Goal: Task Accomplishment & Management: Complete application form

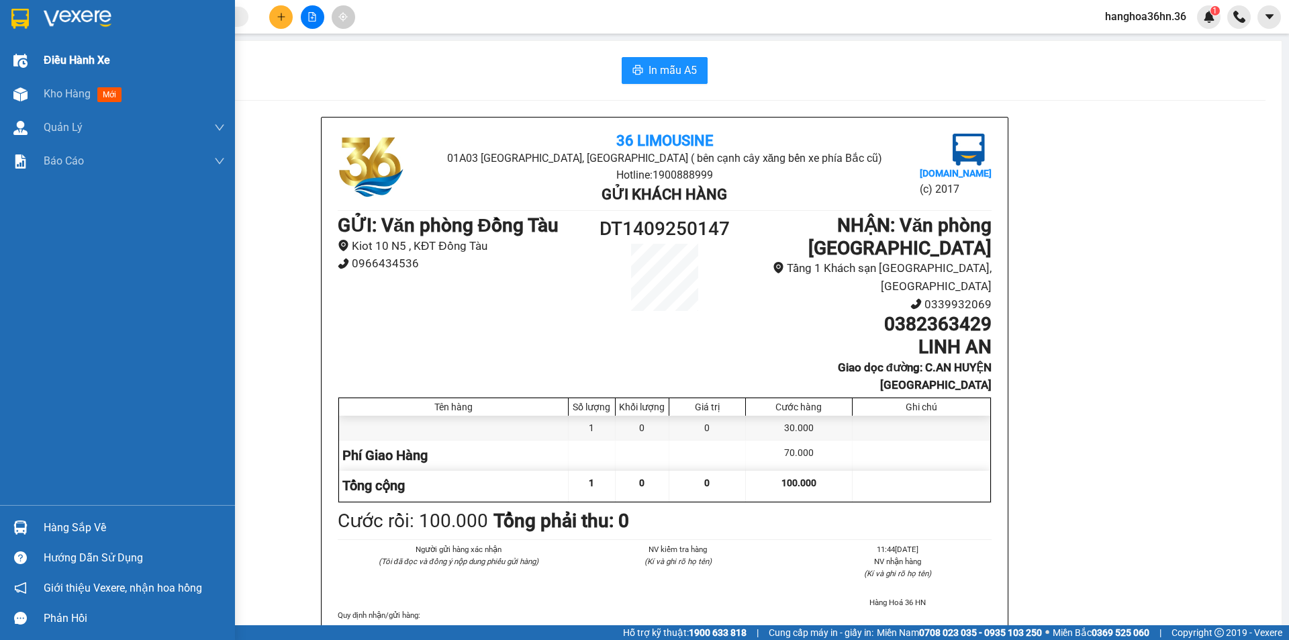
scroll to position [201, 0]
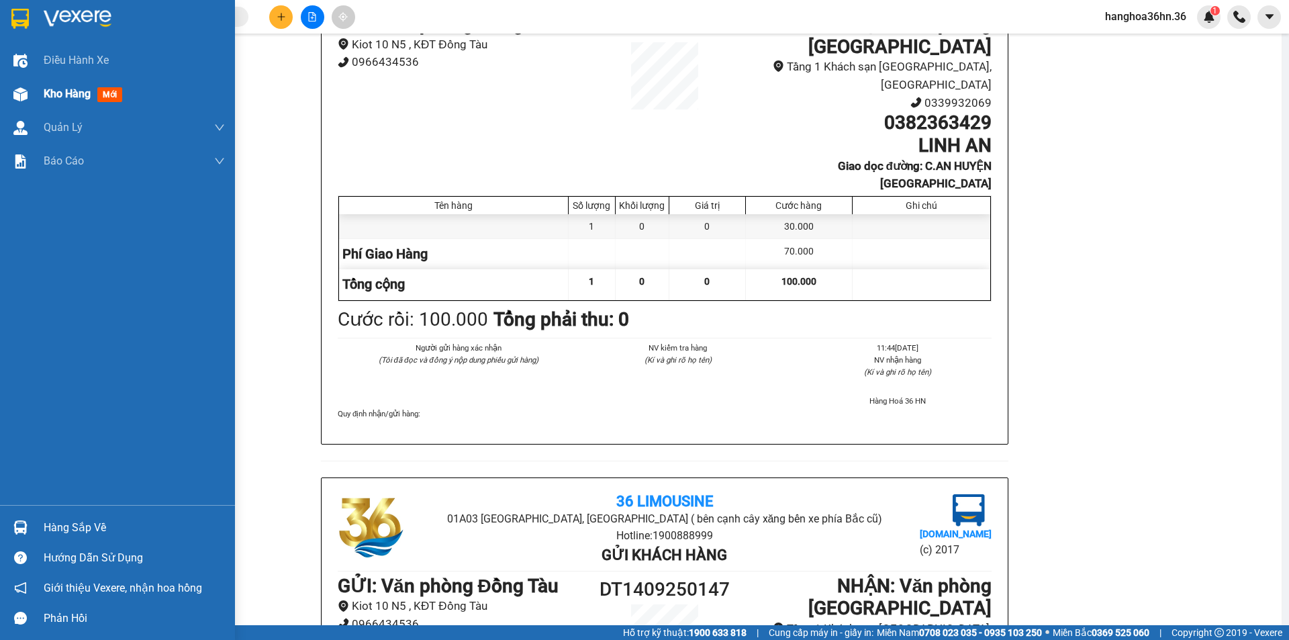
drag, startPoint x: 46, startPoint y: 89, endPoint x: 66, endPoint y: 83, distance: 20.2
click at [47, 89] on span "Kho hàng" at bounding box center [67, 93] width 47 height 13
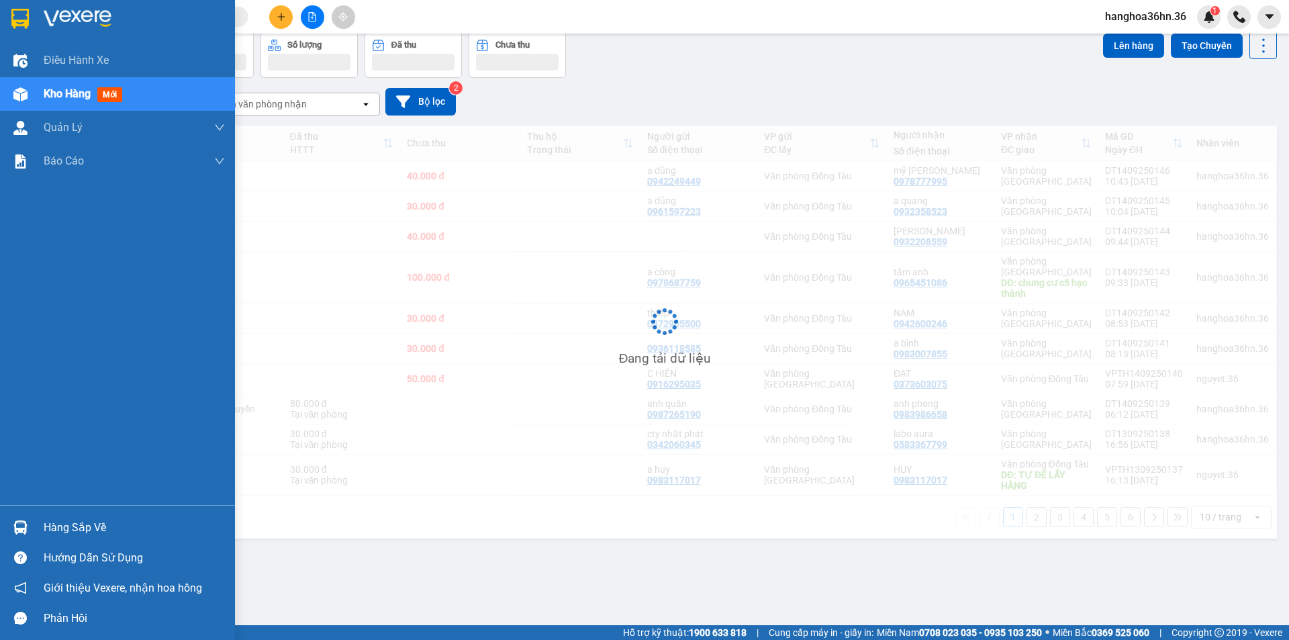
scroll to position [62, 0]
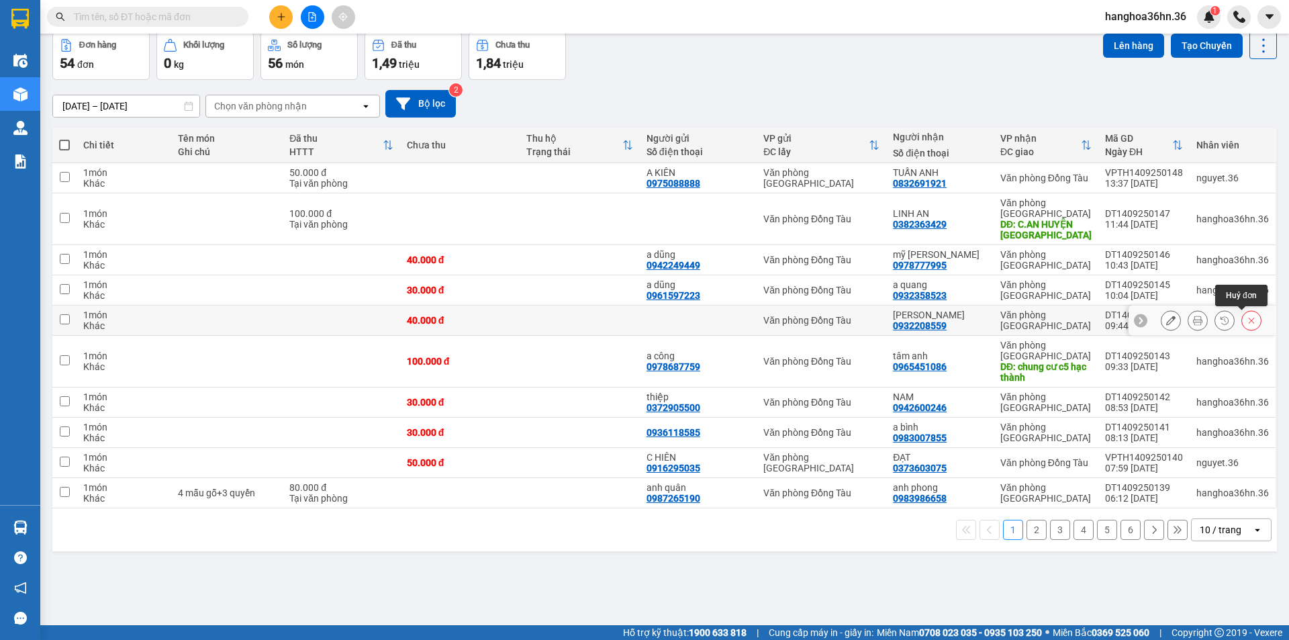
click at [1247, 317] on icon at bounding box center [1251, 319] width 9 height 9
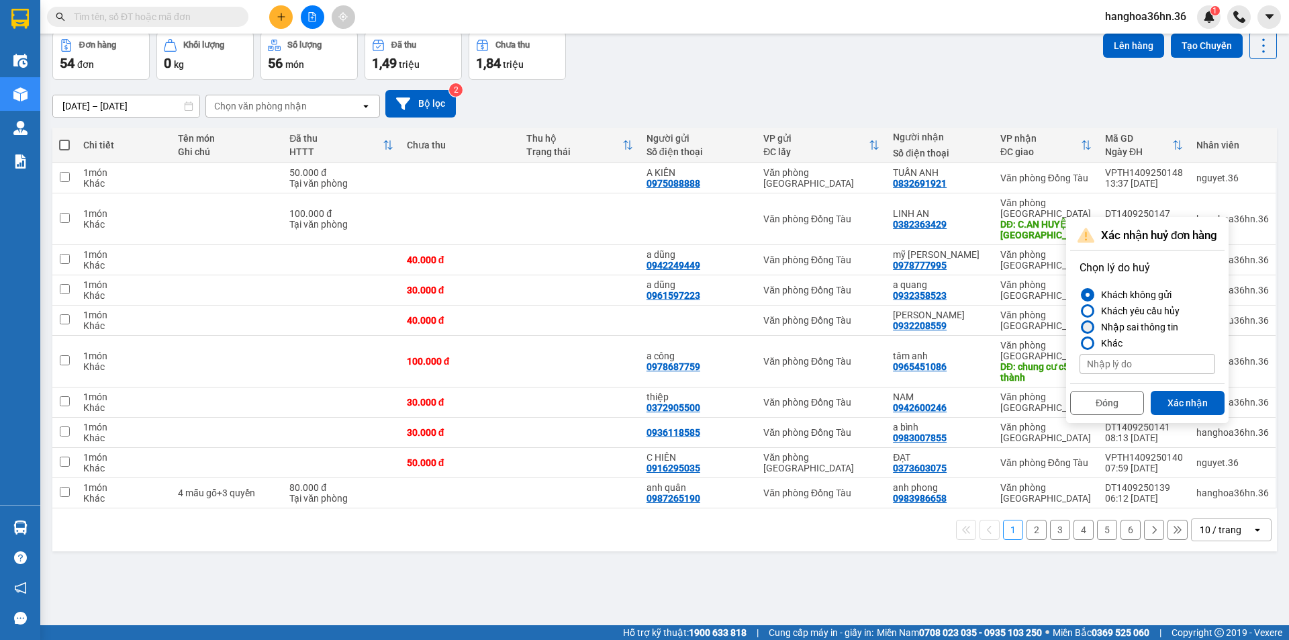
click at [1154, 328] on div "Nhập sai thông tin" at bounding box center [1137, 327] width 83 height 16
click at [1079, 327] on input "Nhập sai thông tin" at bounding box center [1079, 327] width 0 height 0
click at [1191, 404] on button "Xác nhận" at bounding box center [1188, 403] width 74 height 24
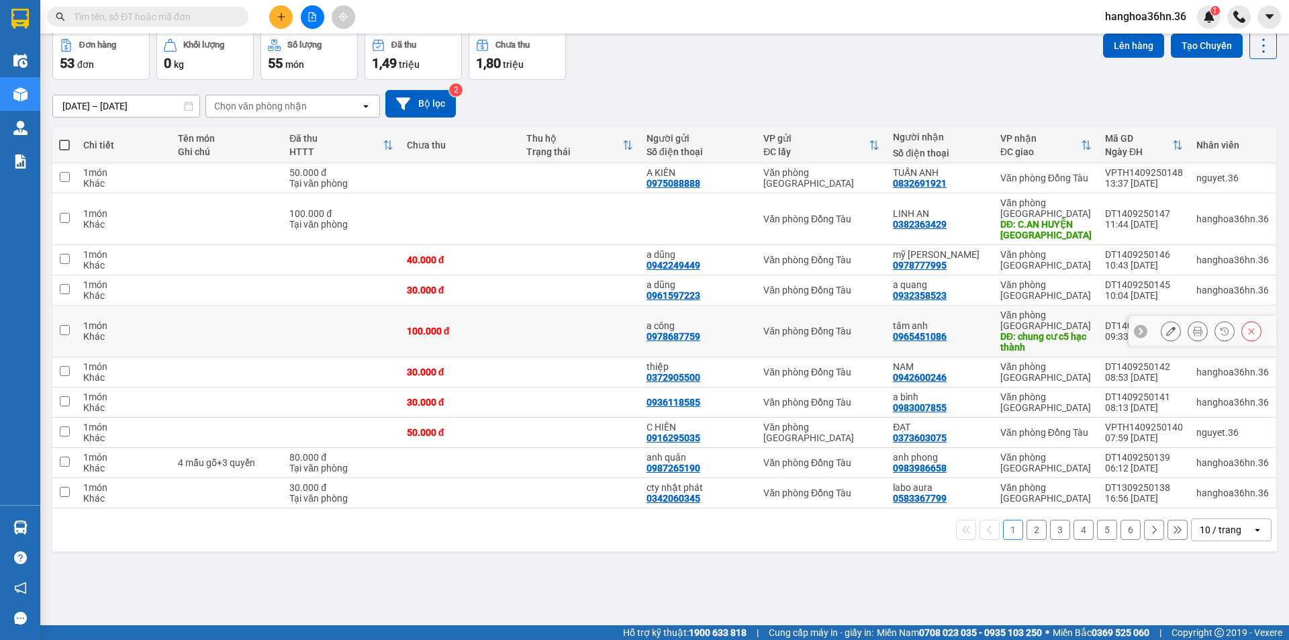
scroll to position [0, 0]
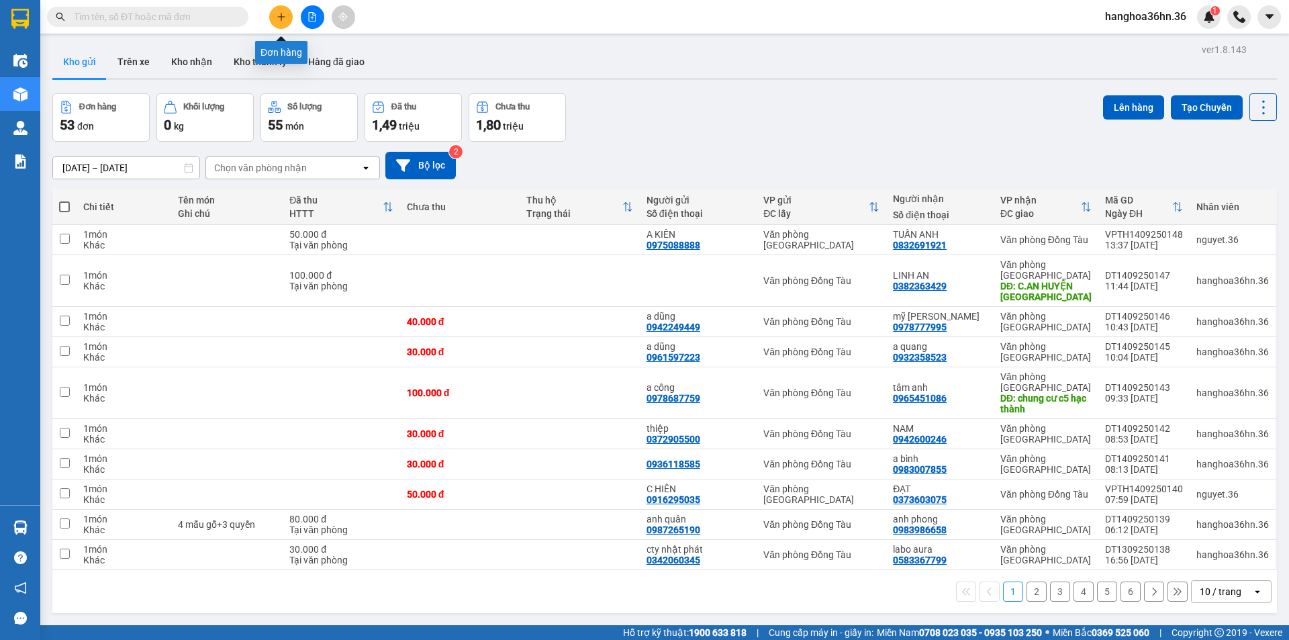
click at [279, 16] on icon "plus" at bounding box center [281, 16] width 9 height 9
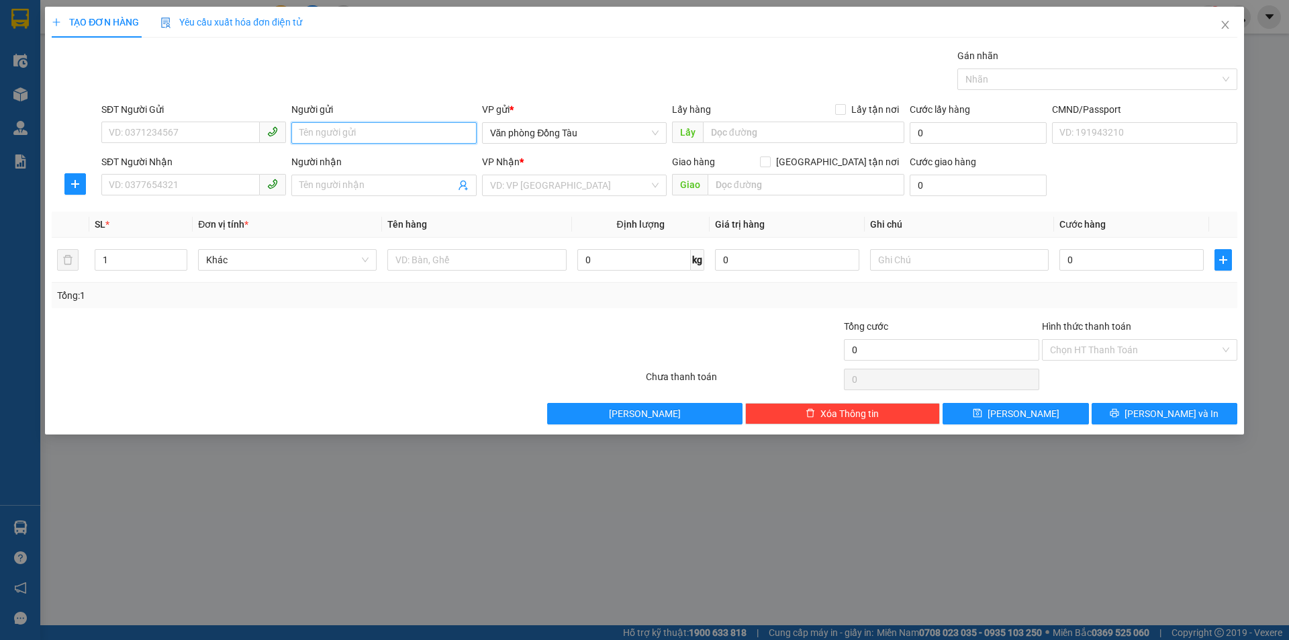
click at [338, 133] on input "Người gửi" at bounding box center [383, 132] width 185 height 21
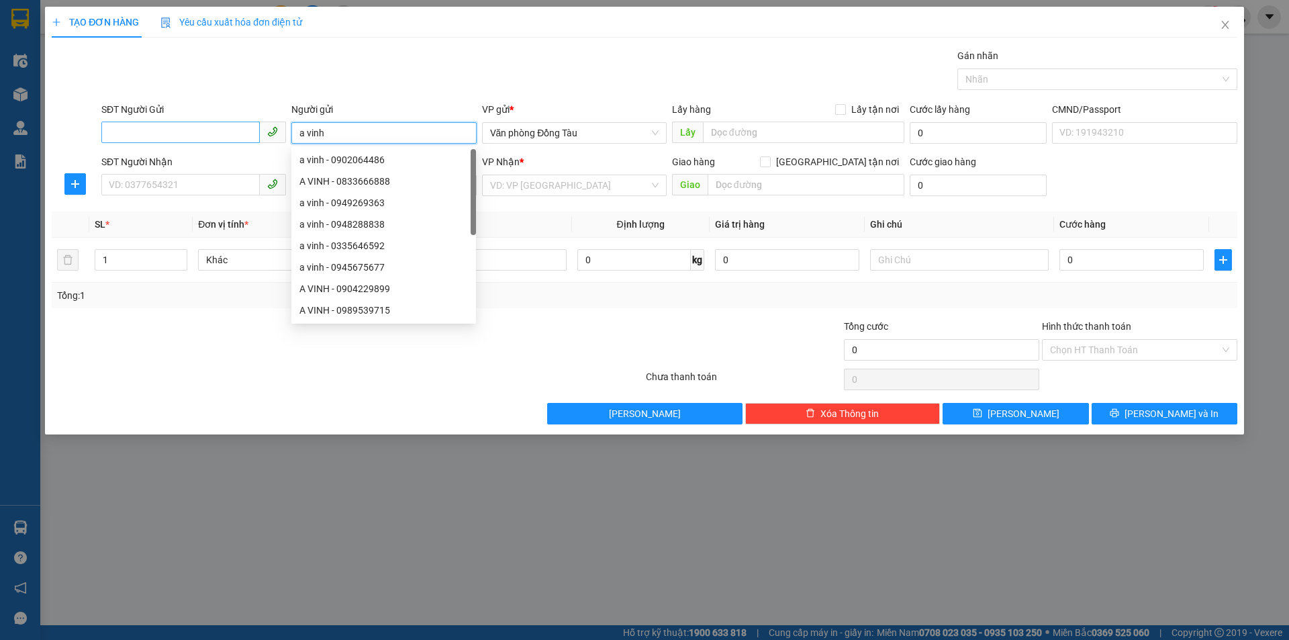
type input "a vinh"
click at [210, 130] on input "SĐT Người Gửi" at bounding box center [180, 131] width 158 height 21
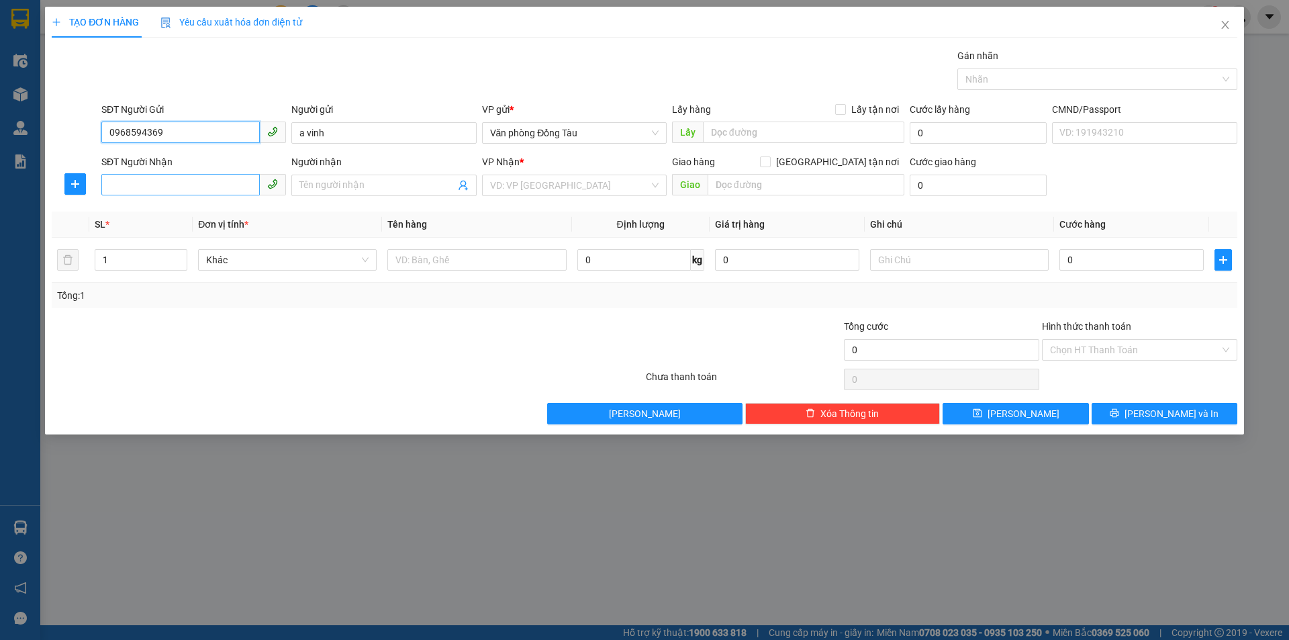
type input "0968594369"
click at [206, 189] on input "SĐT Người Nhận" at bounding box center [180, 184] width 158 height 21
click at [299, 179] on input "Người nhận" at bounding box center [376, 185] width 155 height 15
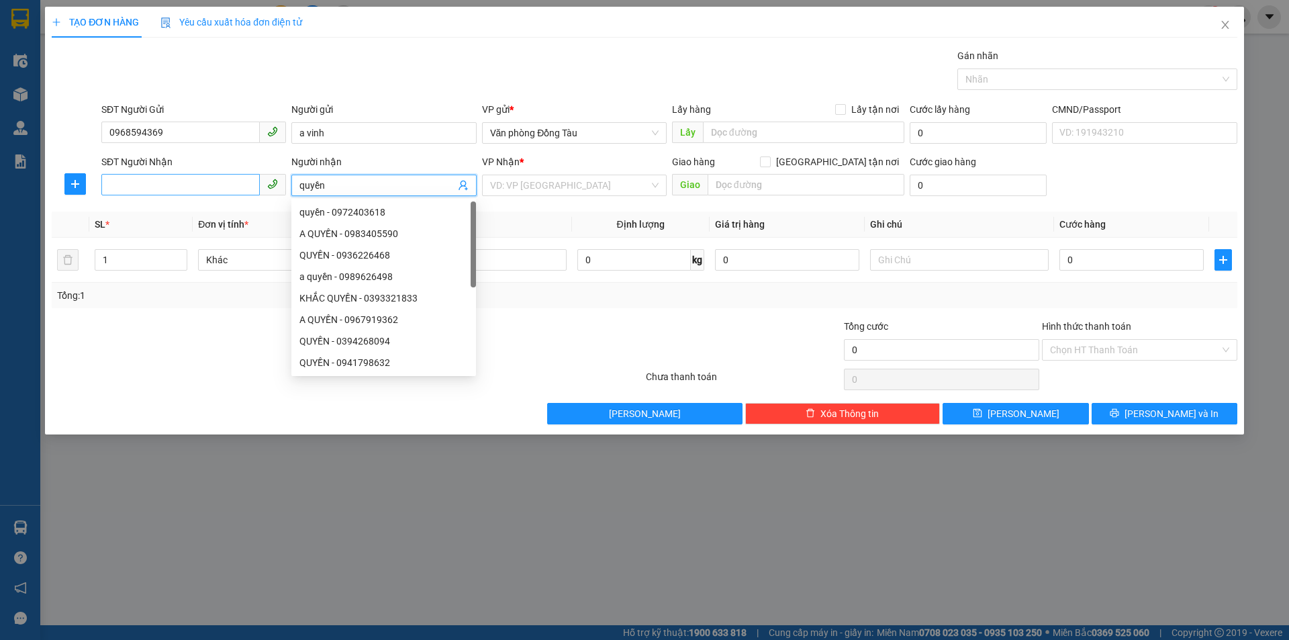
type input "quyền"
click at [189, 183] on input "SĐT Người Nhận" at bounding box center [180, 184] width 158 height 21
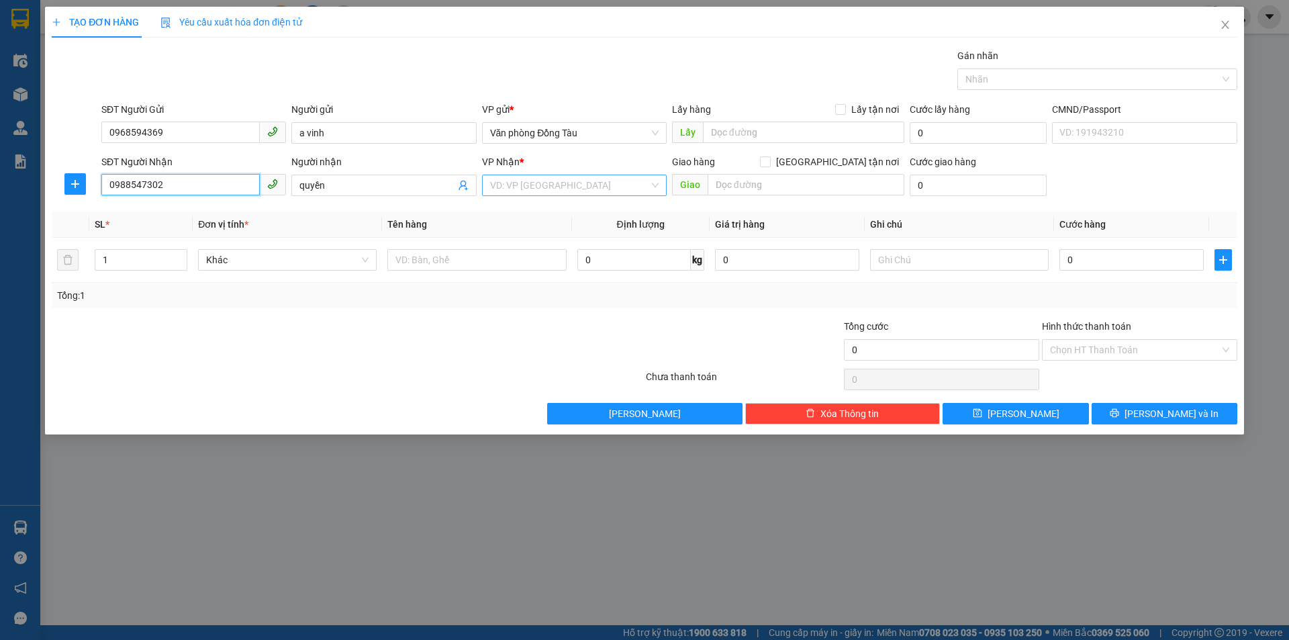
type input "0988547302"
click at [598, 177] on input "search" at bounding box center [569, 185] width 159 height 20
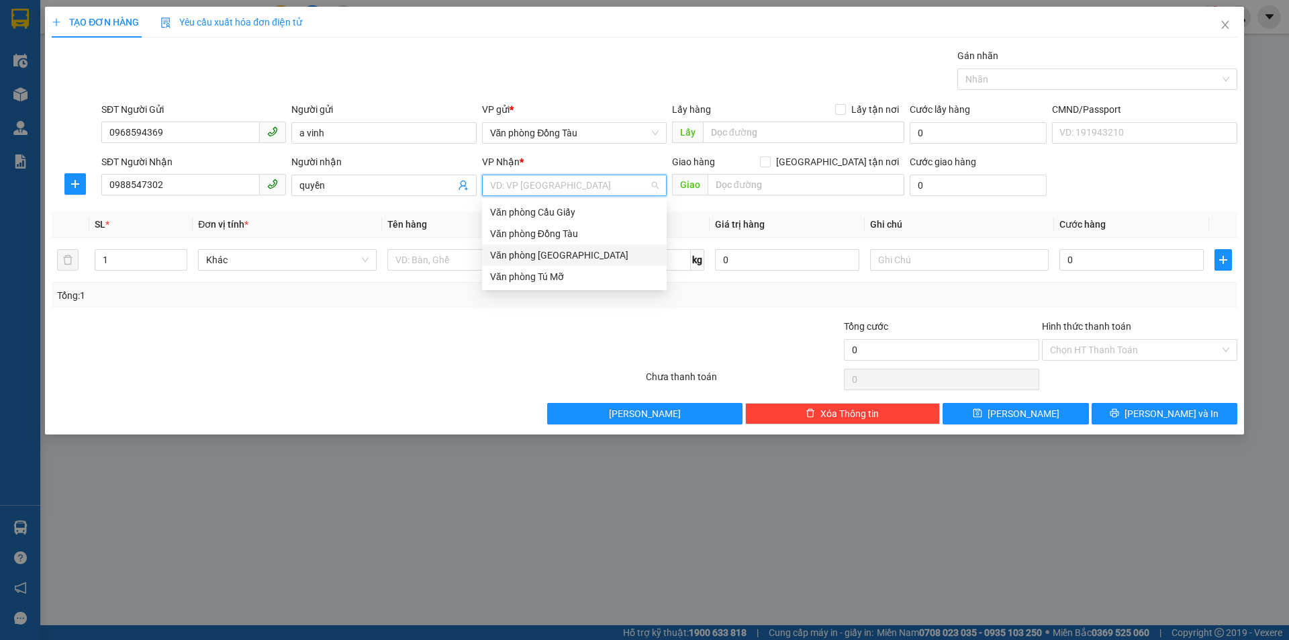
drag, startPoint x: 567, startPoint y: 251, endPoint x: 857, endPoint y: 210, distance: 292.9
click at [571, 251] on div "Văn phòng [GEOGRAPHIC_DATA]" at bounding box center [574, 255] width 168 height 15
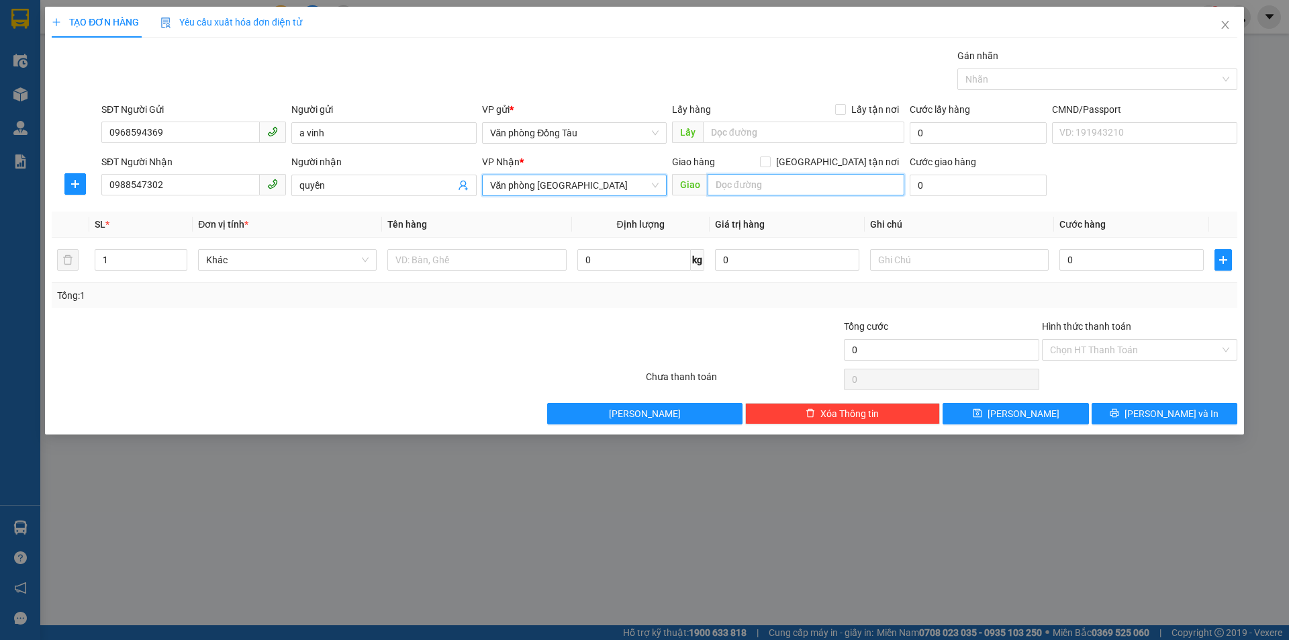
click at [780, 189] on input "text" at bounding box center [806, 184] width 197 height 21
type input "flc sầm sơn"
click at [726, 322] on div at bounding box center [743, 342] width 198 height 47
click at [926, 185] on input "0" at bounding box center [978, 185] width 137 height 21
type input "1"
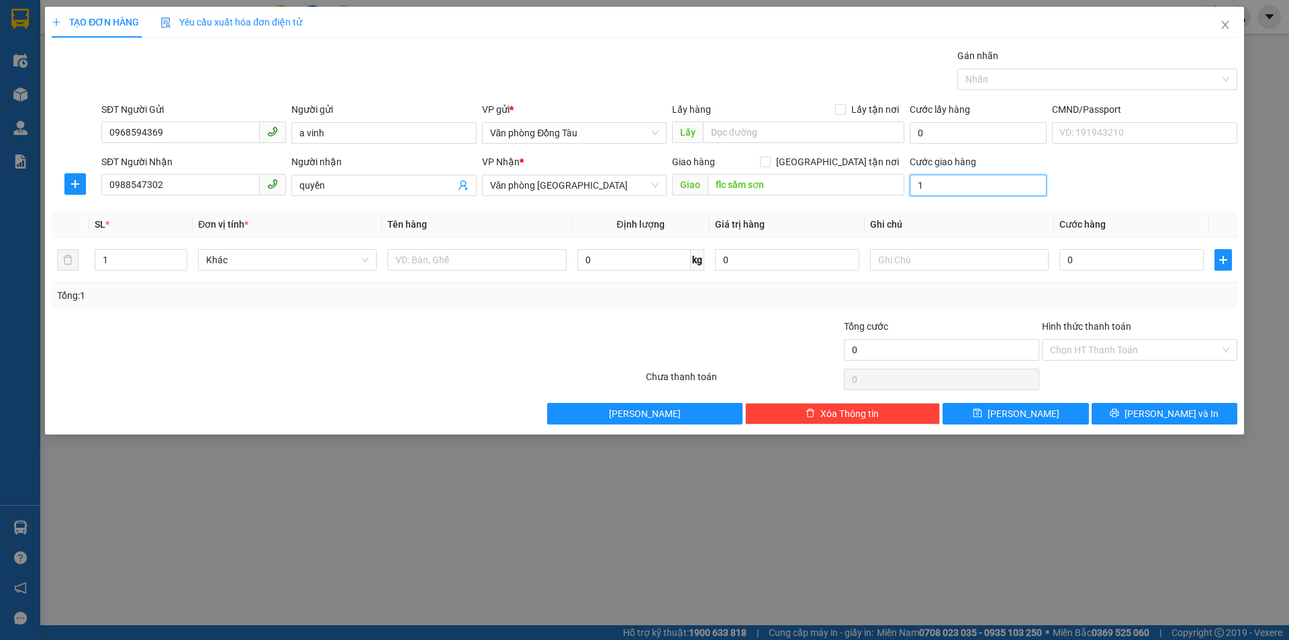
type input "1"
type input "15"
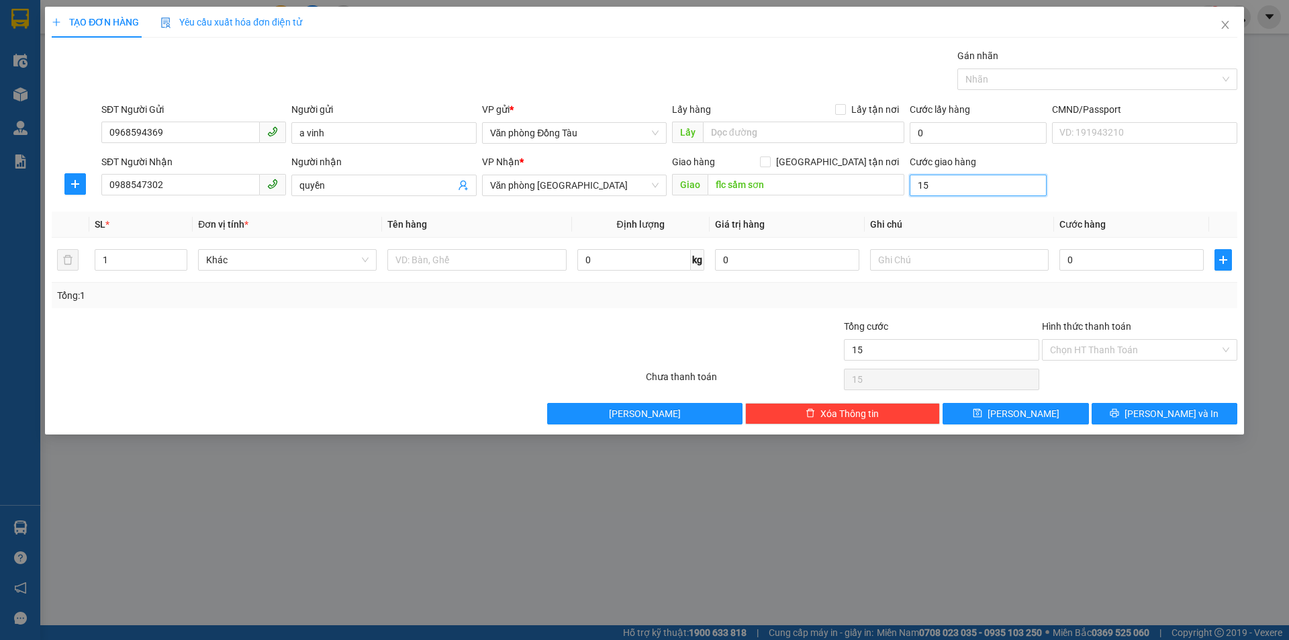
type input "150"
type input "1.500"
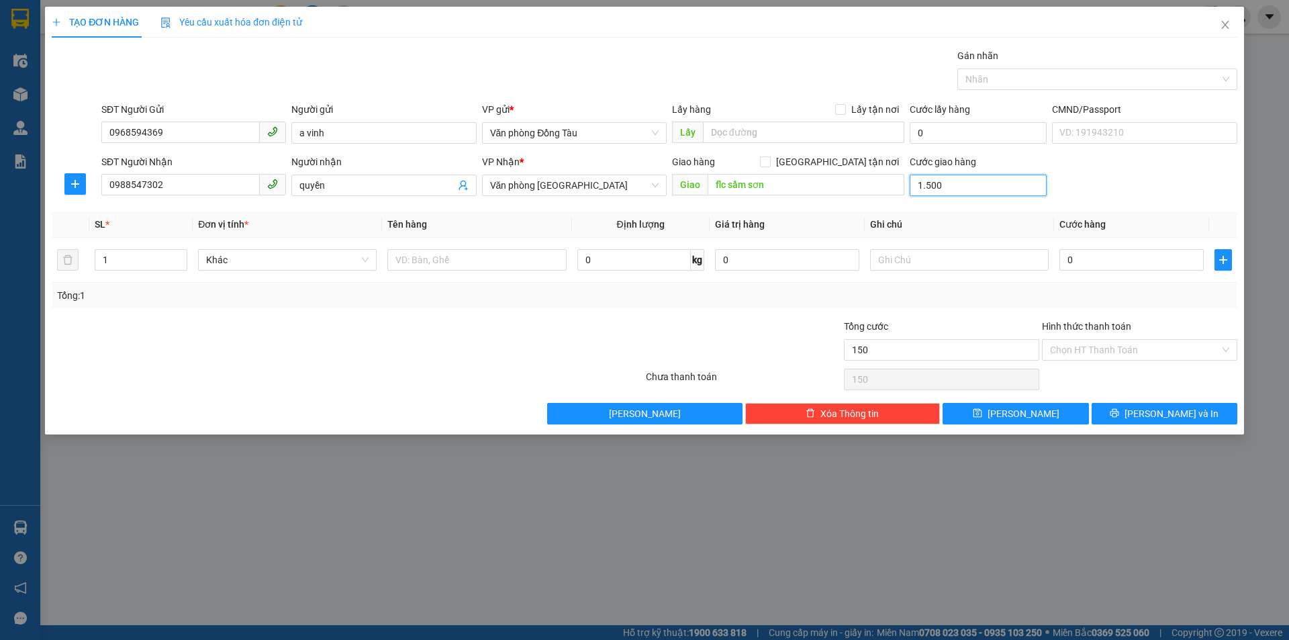
type input "1.500"
type input "15.000"
type input "150.000"
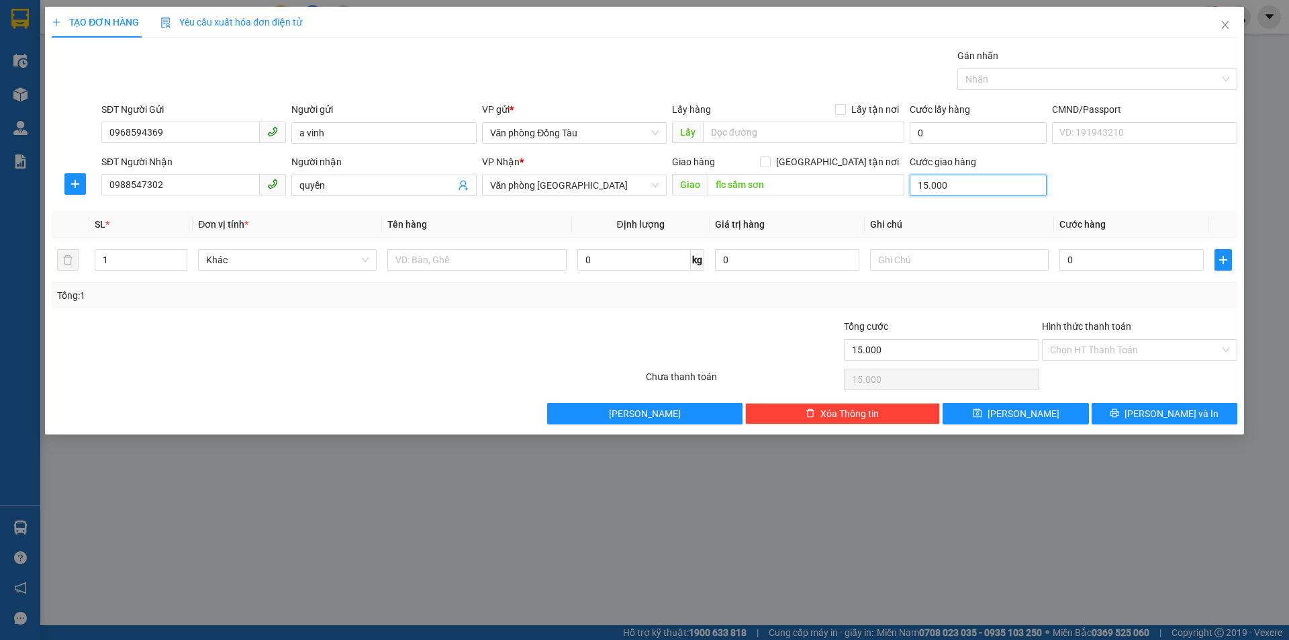
type input "150.000"
click at [1074, 261] on input "0" at bounding box center [1131, 259] width 144 height 21
type input "2"
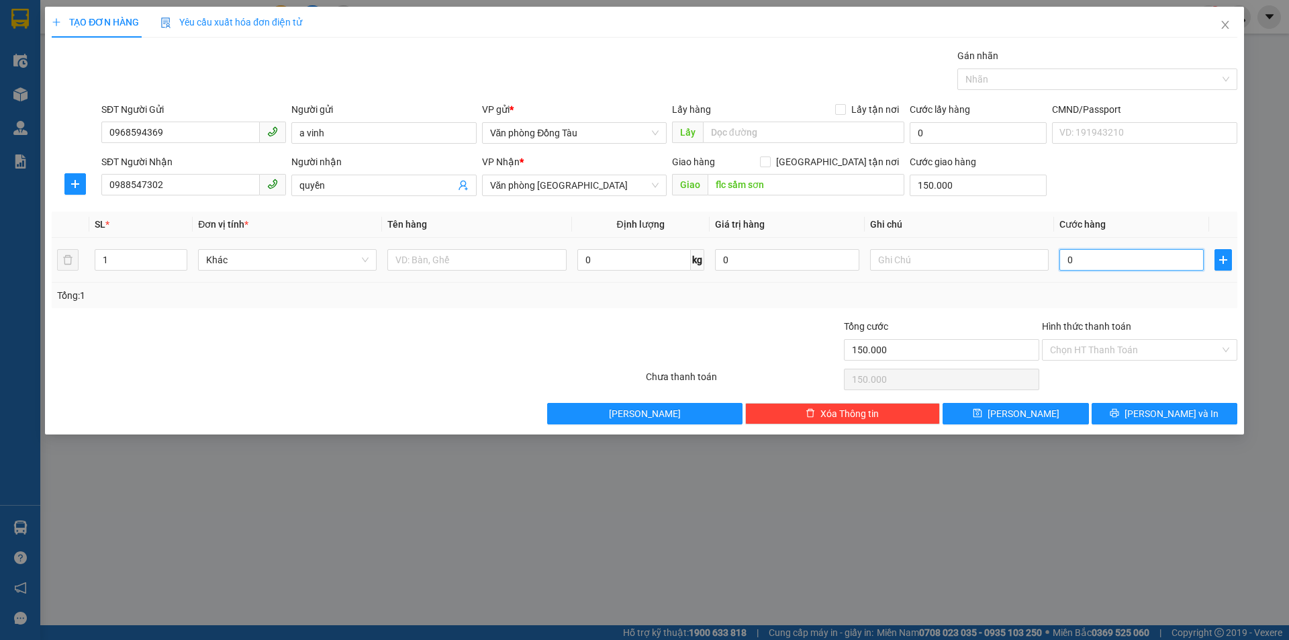
type input "150.002"
type input "24"
type input "150.024"
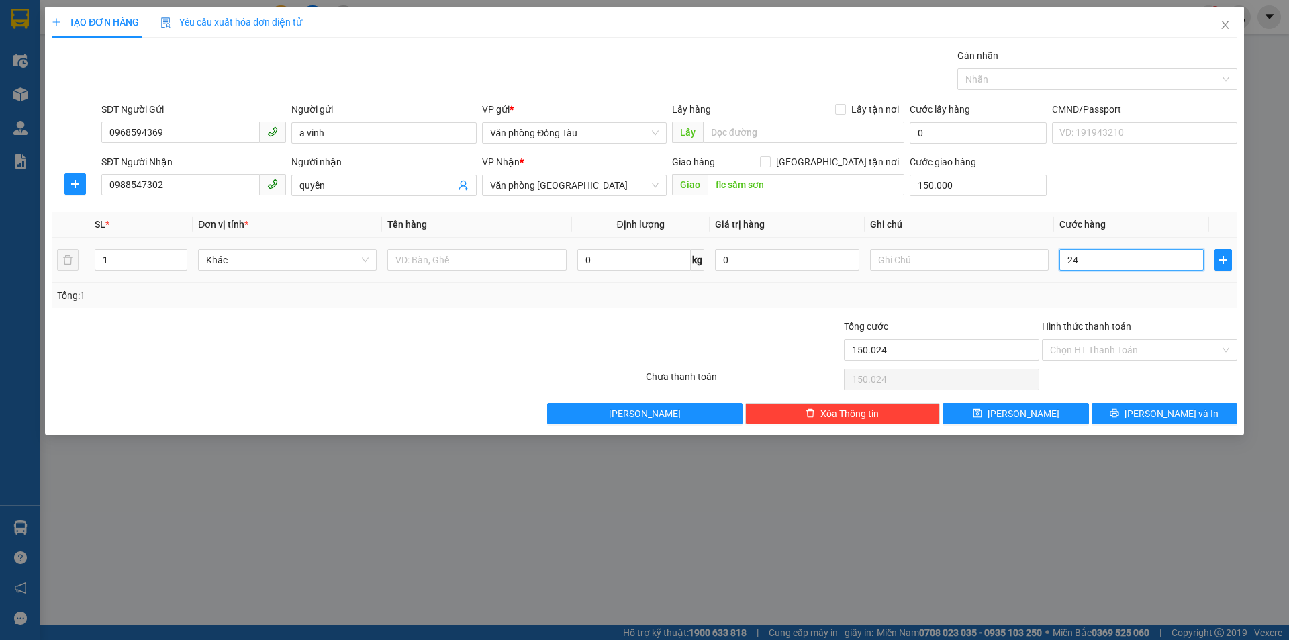
type input "240"
type input "150.240"
type input "2.400"
type input "152.400"
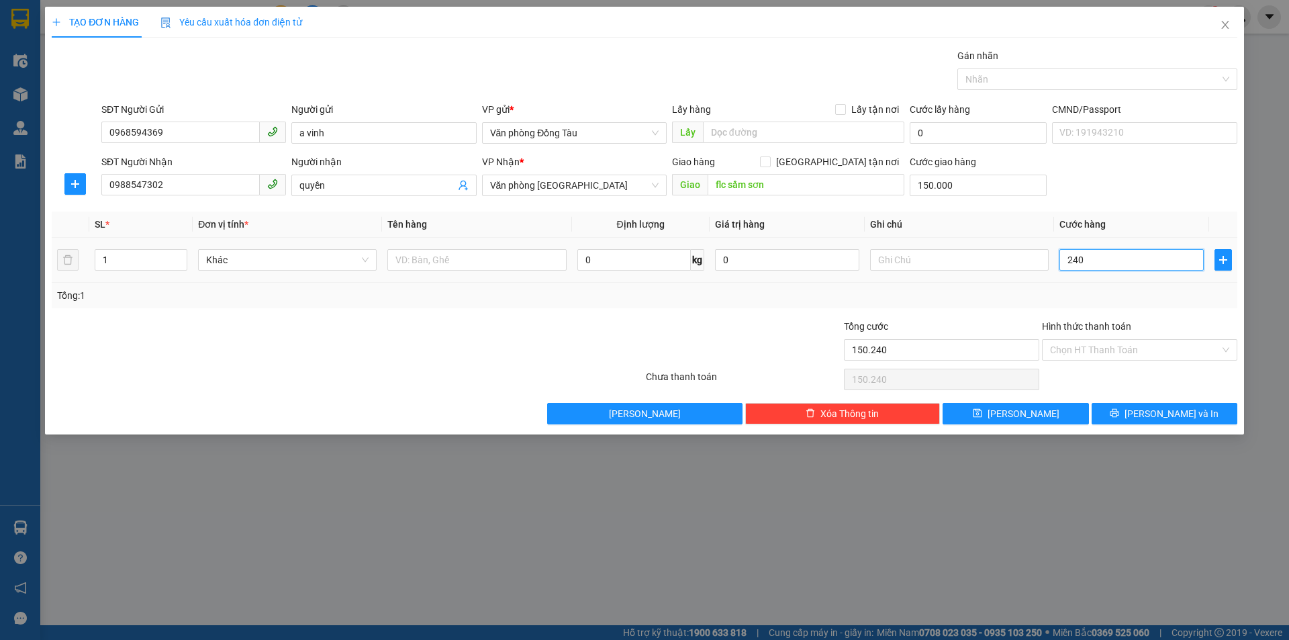
type input "152.400"
type input "24.000"
type input "174.000"
type input "240.000"
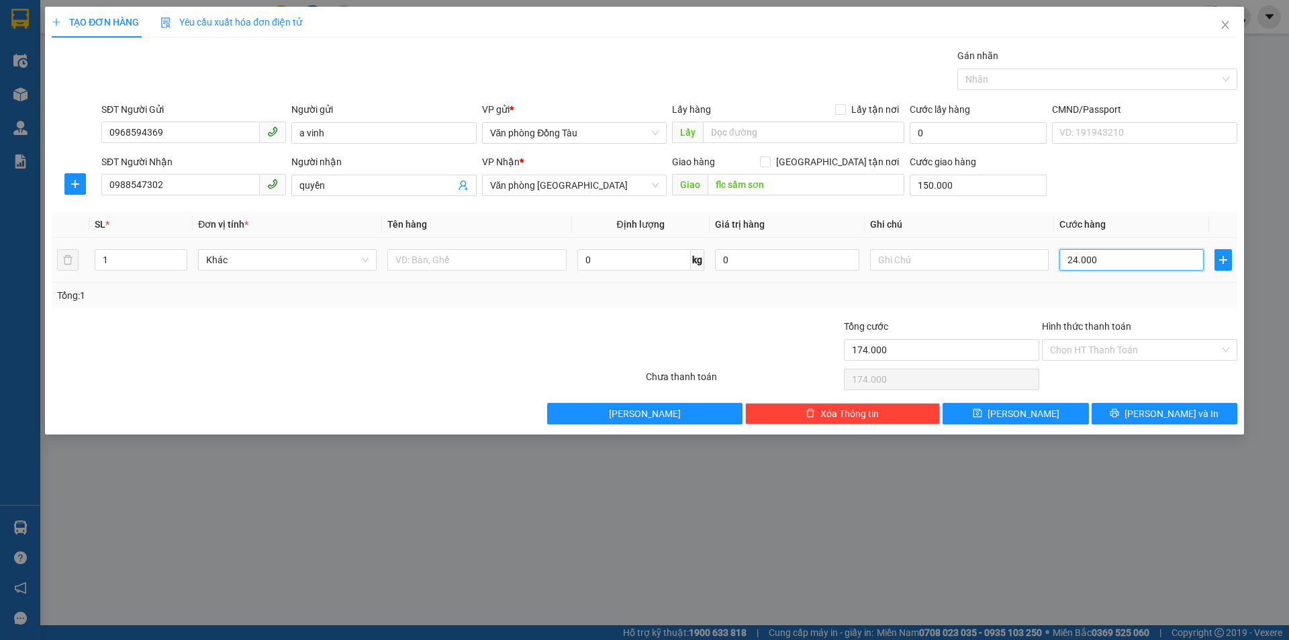
type input "390.000"
type input "240.000"
click at [178, 253] on span "up" at bounding box center [180, 256] width 8 height 8
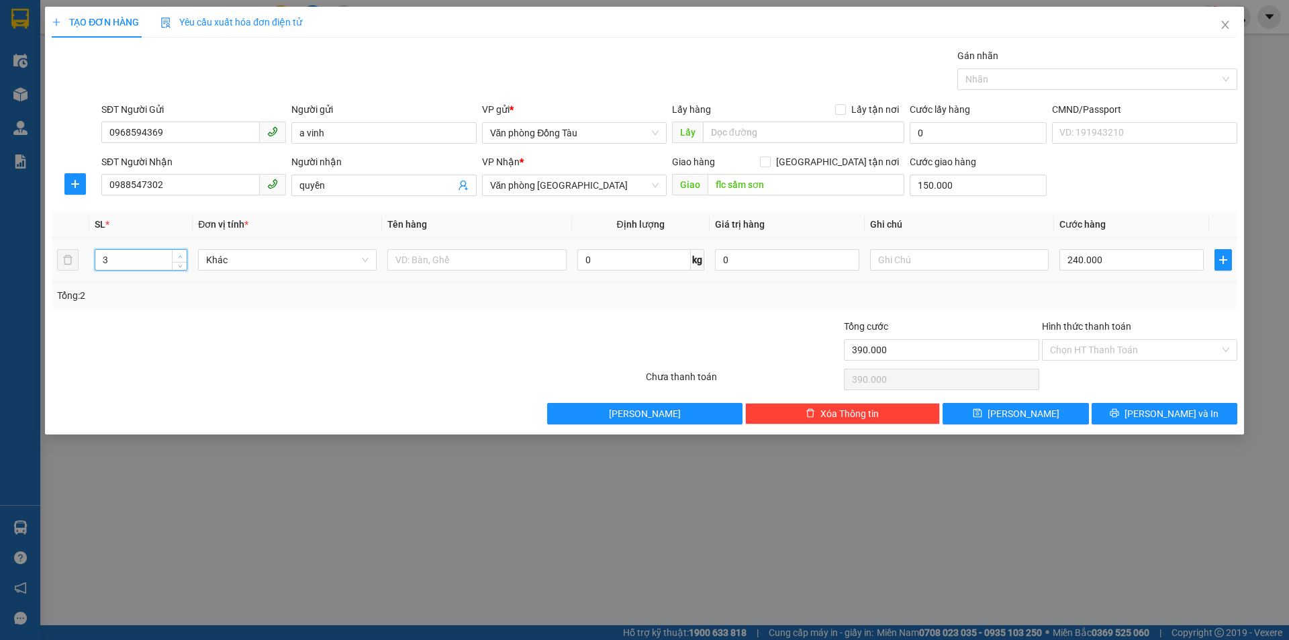
click at [178, 253] on span "up" at bounding box center [180, 256] width 8 height 8
type input "6"
click at [178, 253] on span "up" at bounding box center [180, 256] width 8 height 8
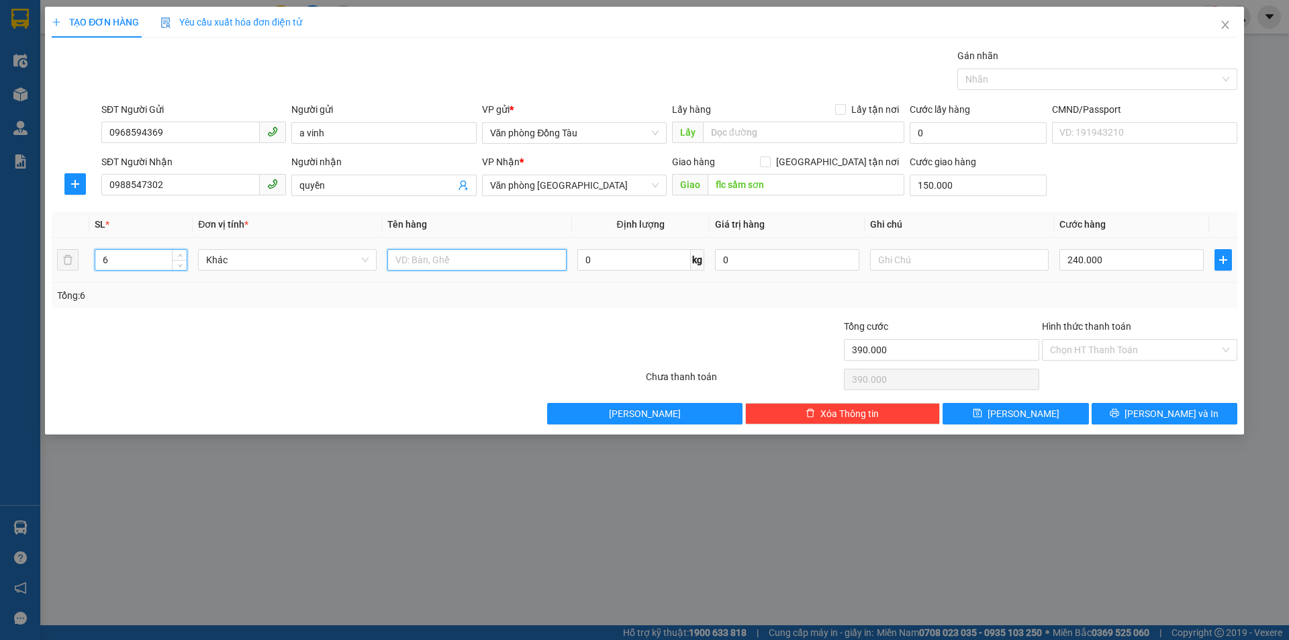
click at [508, 264] on input "text" at bounding box center [476, 259] width 179 height 21
type input "6 thùng bia"
click at [1114, 354] on input "Hình thức thanh toán" at bounding box center [1135, 350] width 170 height 20
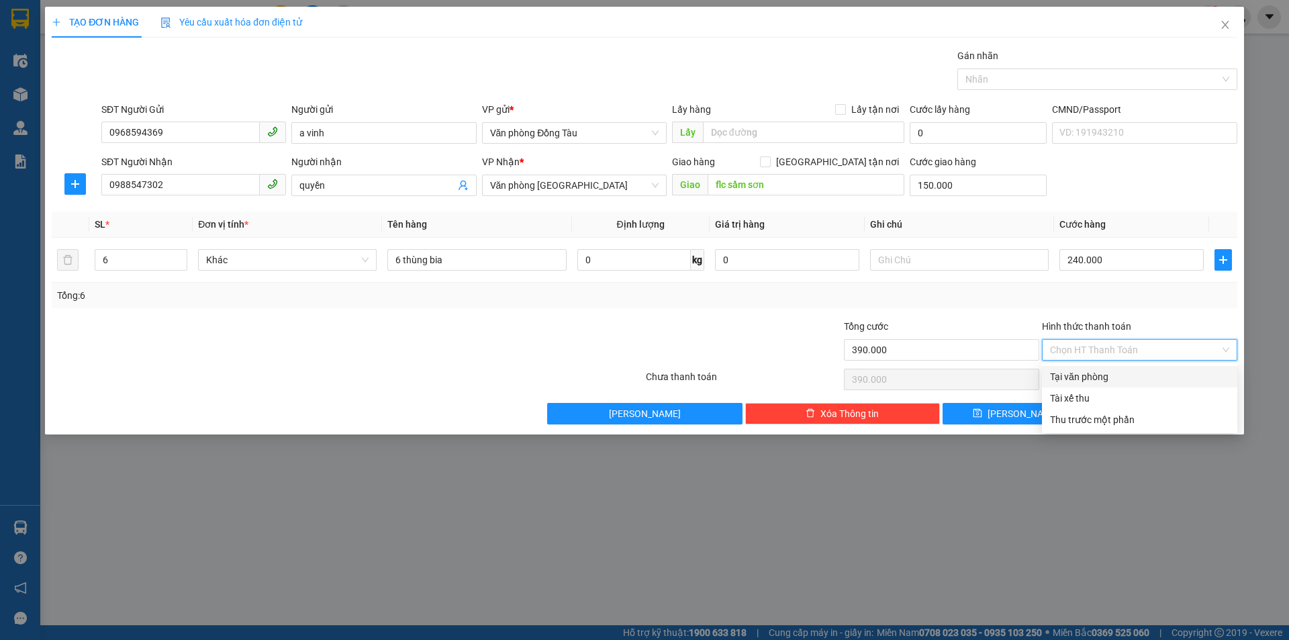
click at [1096, 376] on div "Tại văn phòng" at bounding box center [1139, 376] width 179 height 15
type input "0"
click at [1150, 407] on button "[PERSON_NAME] và In" at bounding box center [1164, 413] width 146 height 21
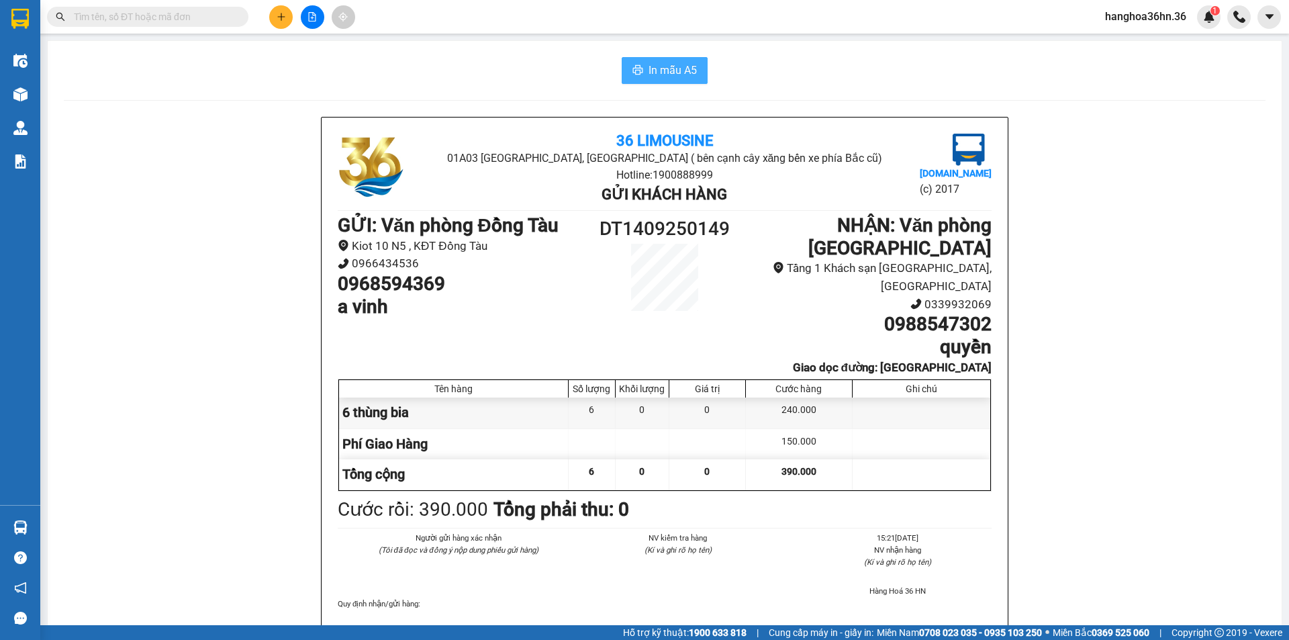
click at [671, 72] on span "In mẫu A5" at bounding box center [672, 70] width 48 height 17
click at [666, 67] on span "In mẫu A5" at bounding box center [672, 70] width 48 height 17
